Goal: Transaction & Acquisition: Purchase product/service

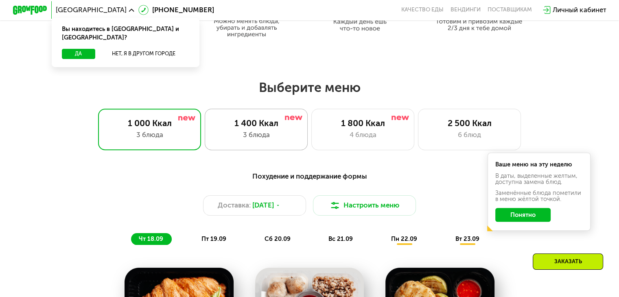
scroll to position [488, 0]
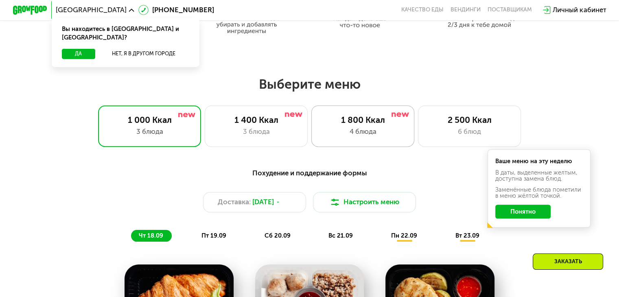
click at [345, 135] on div "4 блюда" at bounding box center [362, 132] width 85 height 10
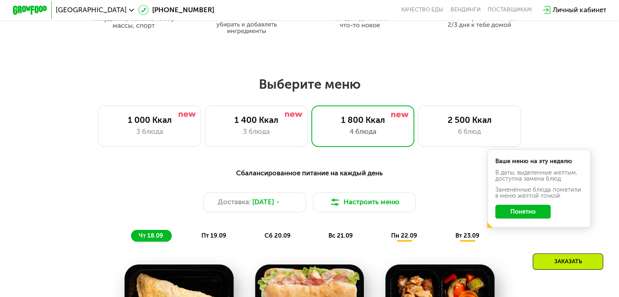
click at [523, 217] on button "Понятно" at bounding box center [522, 212] width 55 height 14
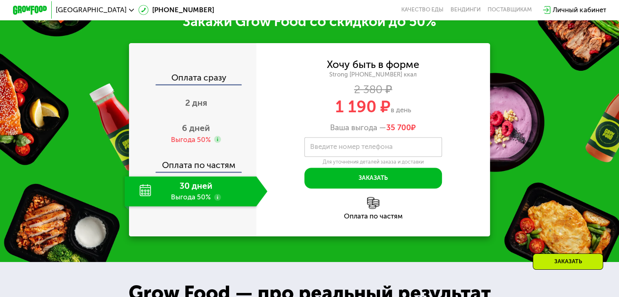
scroll to position [1099, 0]
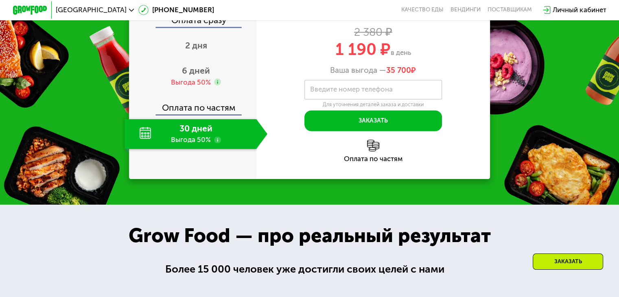
click at [199, 149] on div "30 дней Выгода 50%" at bounding box center [190, 134] width 131 height 30
click at [214, 143] on use at bounding box center [217, 139] width 7 height 7
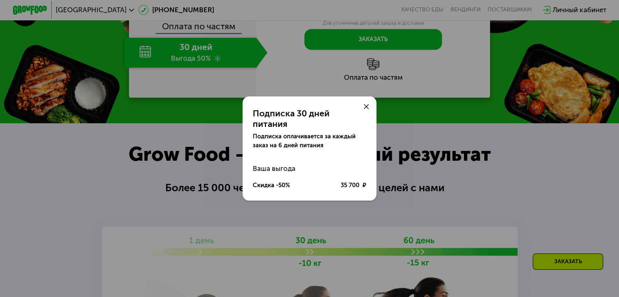
scroll to position [1140, 0]
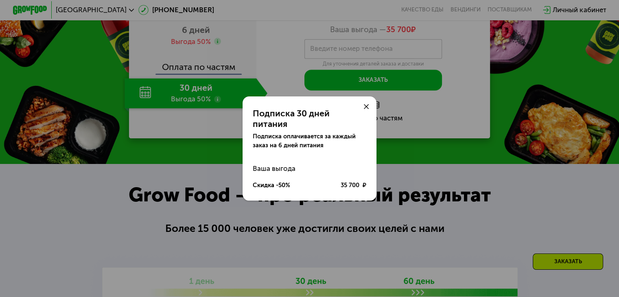
click at [366, 109] on icon at bounding box center [366, 106] width 5 height 5
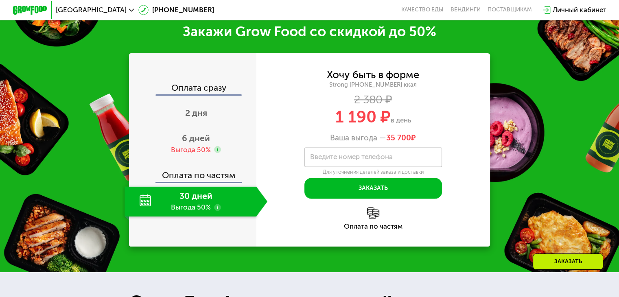
scroll to position [1018, 0]
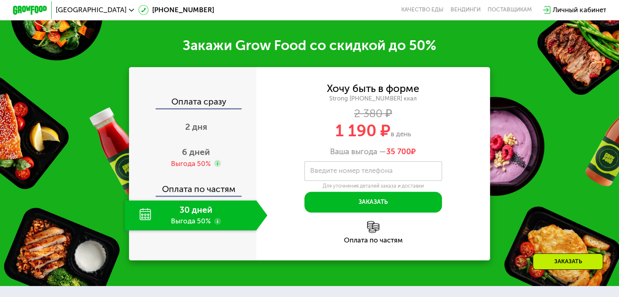
click at [201, 108] on div "Оплата сразу" at bounding box center [193, 102] width 127 height 11
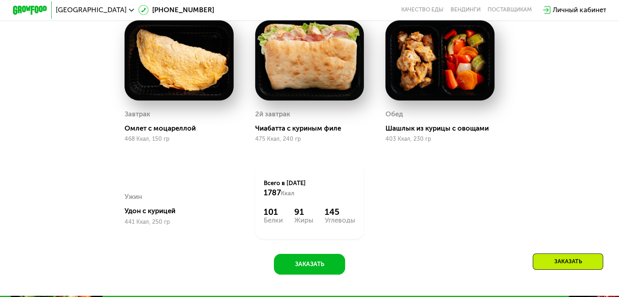
scroll to position [529, 0]
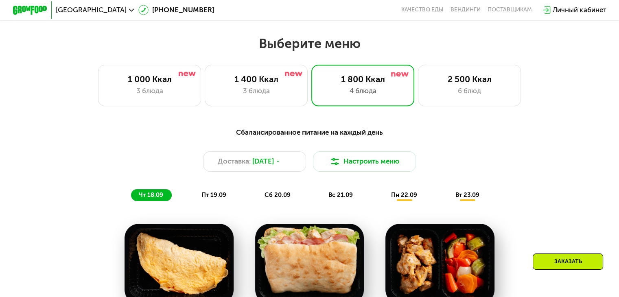
click at [72, 10] on span "[GEOGRAPHIC_DATA]" at bounding box center [91, 10] width 71 height 7
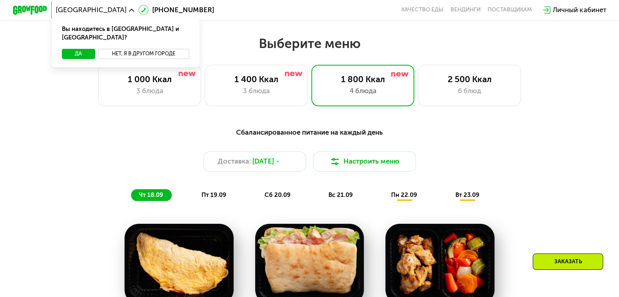
click at [126, 49] on button "Нет, я в другом городе" at bounding box center [143, 54] width 91 height 10
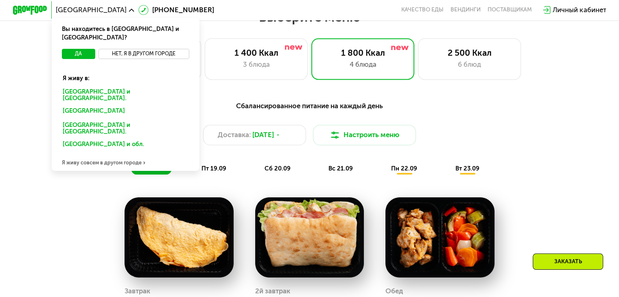
scroll to position [570, 0]
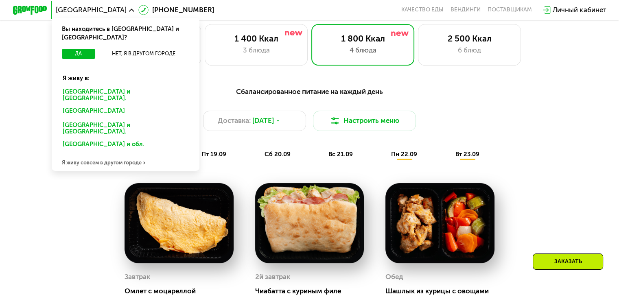
click at [103, 154] on div "Я живу совсем в другом городе" at bounding box center [126, 162] width 148 height 17
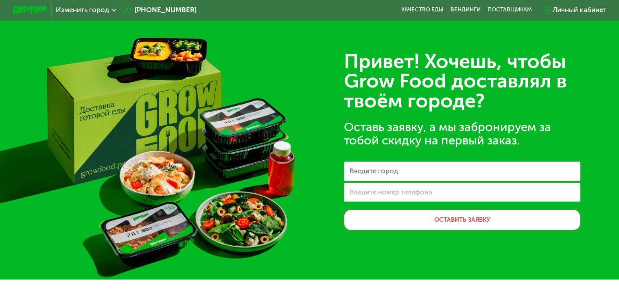
scroll to position [81, 0]
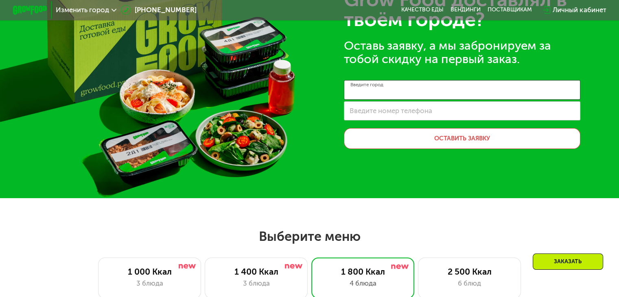
click at [373, 96] on input "Введите город" at bounding box center [462, 90] width 236 height 20
type input "*********"
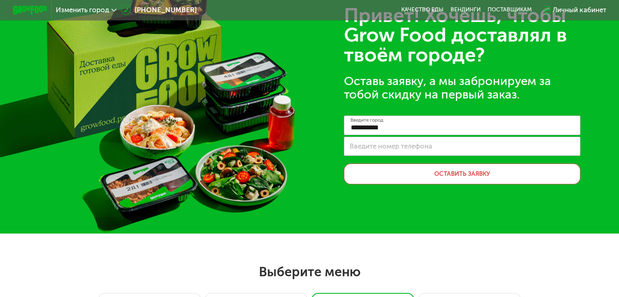
scroll to position [0, 0]
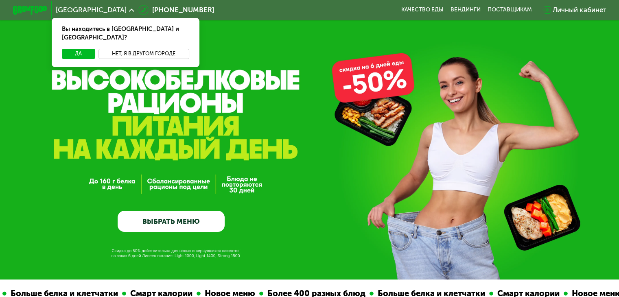
click at [128, 49] on button "Нет, я в другом городе" at bounding box center [143, 54] width 91 height 10
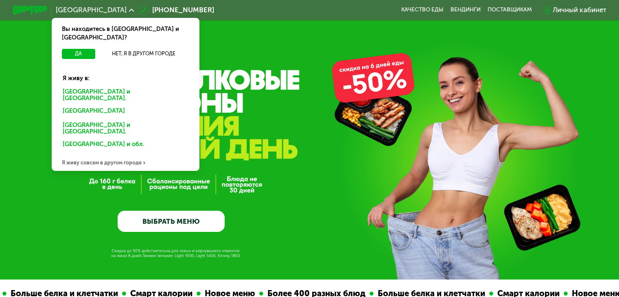
click at [129, 154] on div "Я живу совсем в другом городе" at bounding box center [126, 162] width 148 height 17
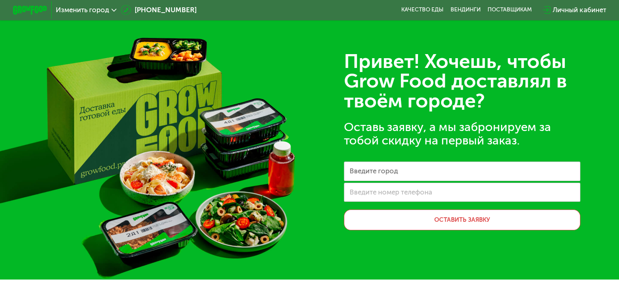
click at [409, 195] on label "Введите номер телефона" at bounding box center [391, 192] width 83 height 5
click at [409, 197] on input "Введите номер телефона" at bounding box center [462, 193] width 236 height 20
click at [404, 169] on input "Введите город" at bounding box center [462, 172] width 236 height 20
type input "*********"
click at [464, 127] on div "Оставь заявку, а мы забронируем за тобой скидку на первый заказ." at bounding box center [462, 133] width 236 height 27
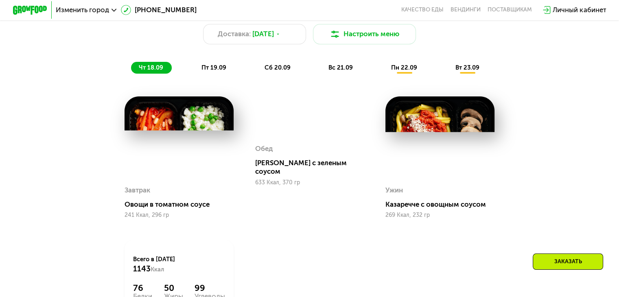
scroll to position [366, 0]
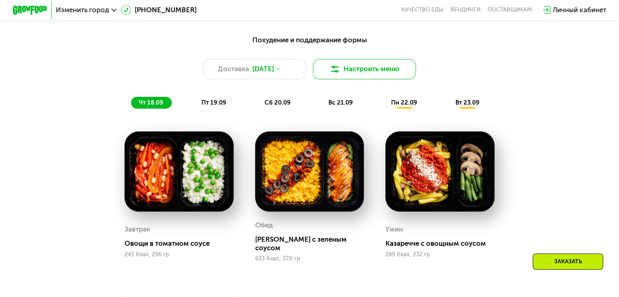
click at [371, 77] on button "Настроить меню" at bounding box center [364, 69] width 103 height 21
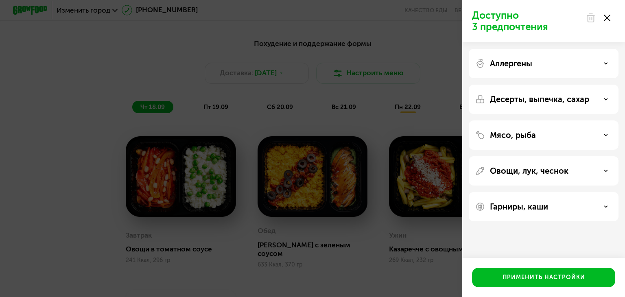
click at [375, 66] on div "Доступно 3 предпочтения Аллергены Десерты, выпечка, сахар Мясо, рыба Овощи, лук…" at bounding box center [312, 148] width 625 height 297
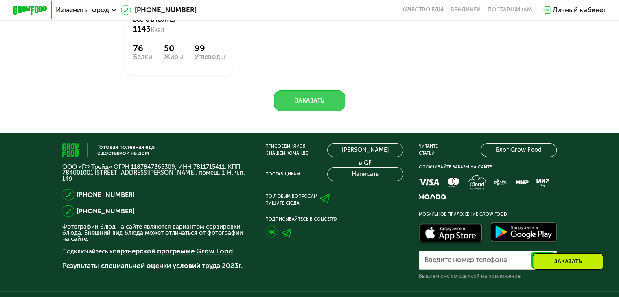
scroll to position [611, 0]
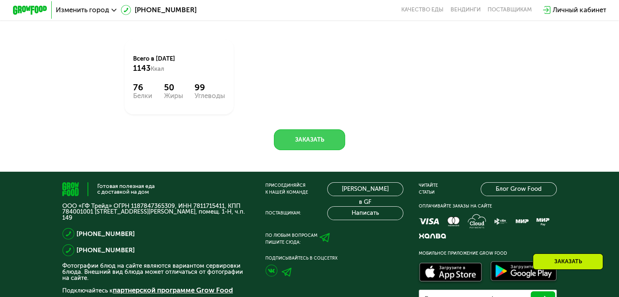
click at [313, 142] on button "Заказать" at bounding box center [309, 139] width 71 height 21
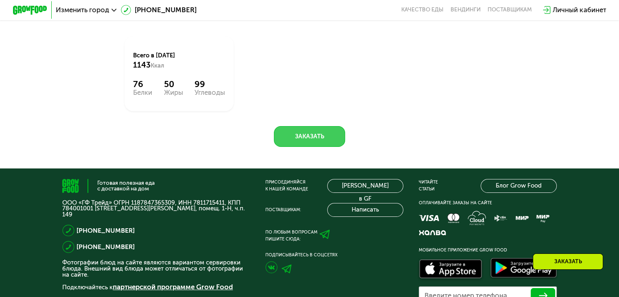
scroll to position [612, 0]
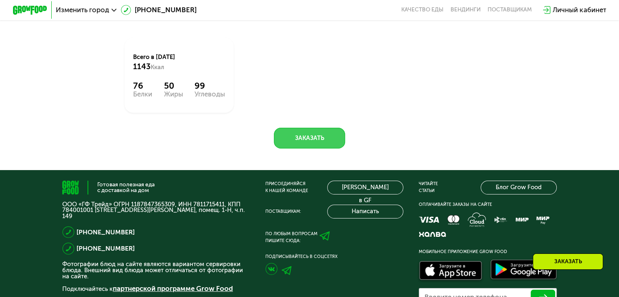
click at [307, 142] on button "Заказать" at bounding box center [309, 138] width 71 height 21
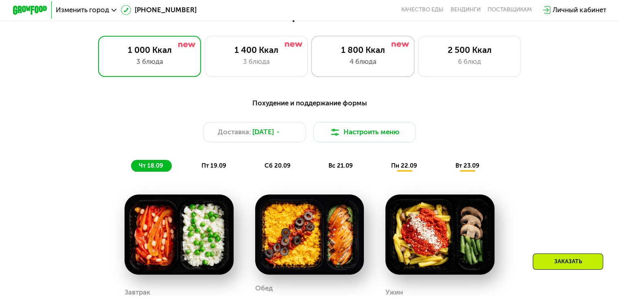
scroll to position [244, 0]
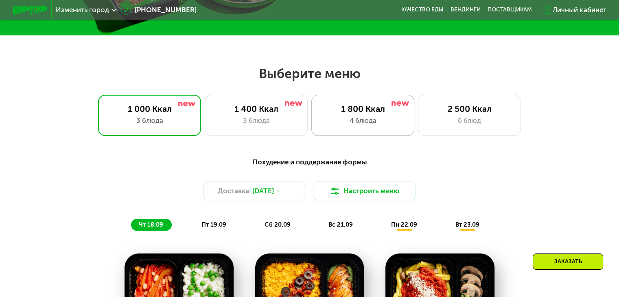
click at [385, 118] on div "4 блюда" at bounding box center [362, 121] width 85 height 10
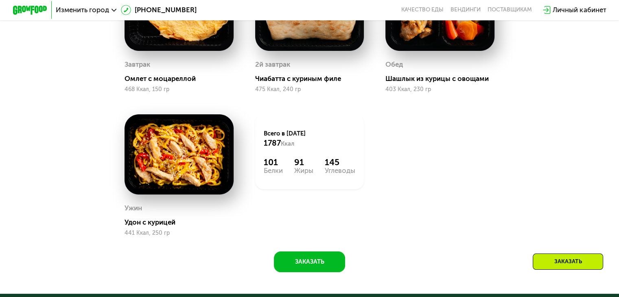
scroll to position [416, 0]
